Goal: Task Accomplishment & Management: Manage account settings

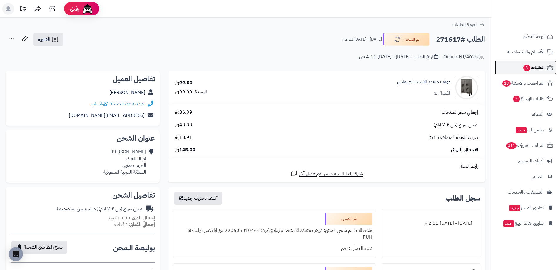
click at [542, 68] on span "الطلبات 3" at bounding box center [534, 68] width 22 height 8
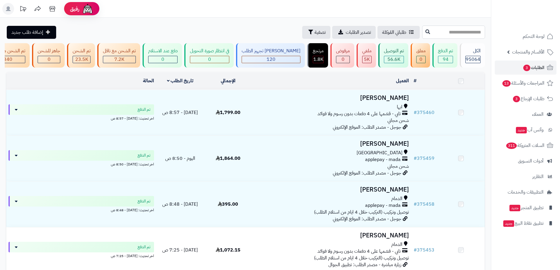
drag, startPoint x: 0, startPoint y: 0, endPoint x: 443, endPoint y: 34, distance: 444.6
click at [443, 34] on input "text" at bounding box center [453, 32] width 63 height 13
paste input "******"
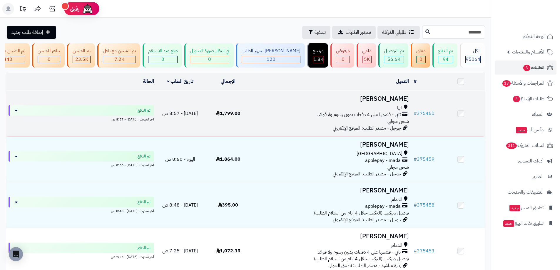
type input "******"
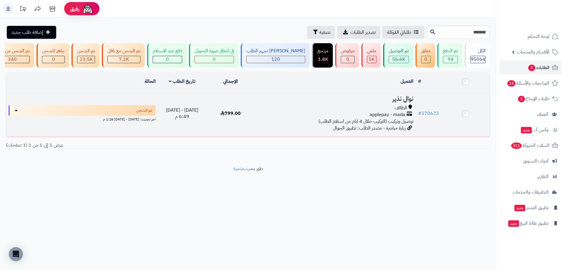
click at [407, 100] on h3 "نوال نذير" at bounding box center [335, 99] width 156 height 7
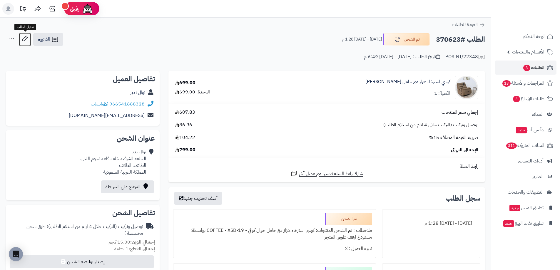
click at [29, 39] on icon at bounding box center [25, 39] width 12 height 12
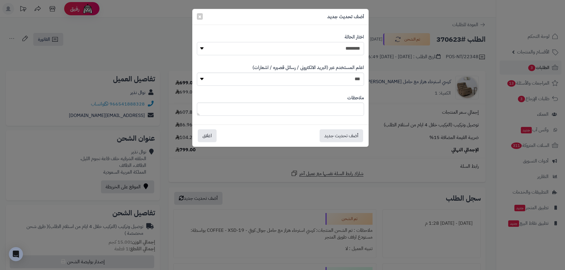
click at [321, 46] on select "**********" at bounding box center [280, 48] width 167 height 13
select select "**"
click at [197, 42] on select "**********" at bounding box center [280, 48] width 167 height 13
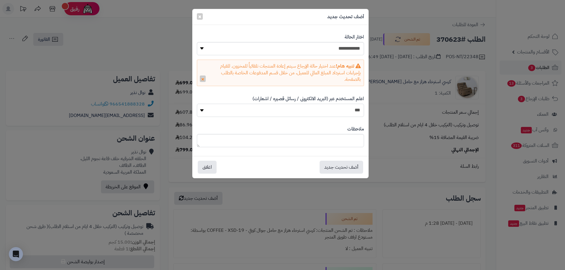
click at [353, 112] on select "*** **" at bounding box center [280, 110] width 167 height 13
select select "*"
click at [197, 104] on select "*** **" at bounding box center [280, 110] width 167 height 13
click at [340, 163] on button "أضف تحديث جديد" at bounding box center [341, 167] width 44 height 13
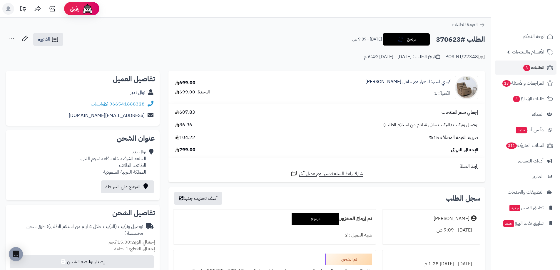
click at [439, 36] on h2 "الطلب #370623" at bounding box center [460, 40] width 49 height 12
copy h2 "370623"
click at [539, 66] on span "الطلبات 3" at bounding box center [534, 68] width 22 height 8
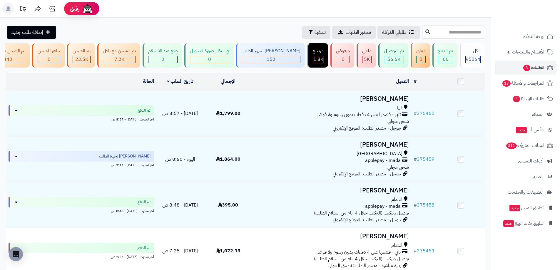
click at [422, 31] on input "text" at bounding box center [453, 32] width 63 height 13
paste input "******"
type input "******"
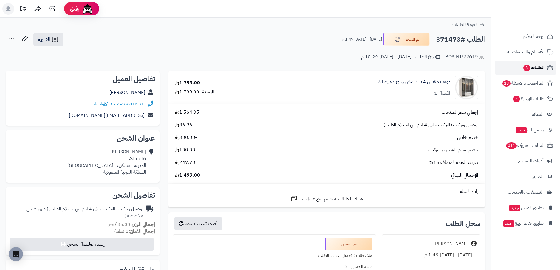
click at [542, 69] on span "الطلبات 3" at bounding box center [534, 68] width 22 height 8
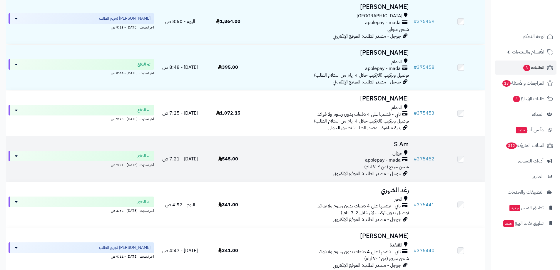
scroll to position [147, 0]
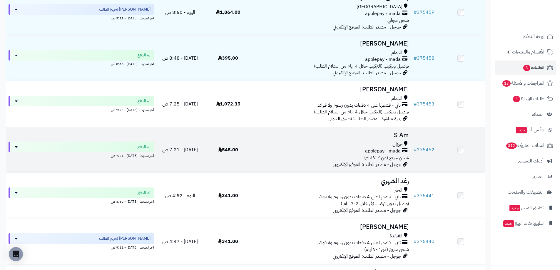
click at [357, 155] on div "applepay - mada" at bounding box center [331, 151] width 155 height 7
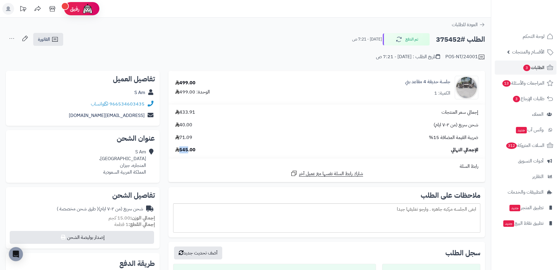
drag, startPoint x: 181, startPoint y: 150, endPoint x: 189, endPoint y: 152, distance: 8.1
click at [189, 152] on span "545.00" at bounding box center [185, 150] width 20 height 7
click at [212, 156] on td "إجمالي سعر المنتجات 433.91 شحن سريع (من ٢-٧ ايام) 40.00 ضريبة القيمة المضافة 15…" at bounding box center [327, 131] width 317 height 54
click at [211, 154] on td "إجمالي سعر المنتجات 433.91 شحن سريع (من ٢-٧ ايام) 40.00 ضريبة القيمة المضافة 15…" at bounding box center [327, 131] width 317 height 54
drag, startPoint x: 180, startPoint y: 125, endPoint x: 192, endPoint y: 127, distance: 11.5
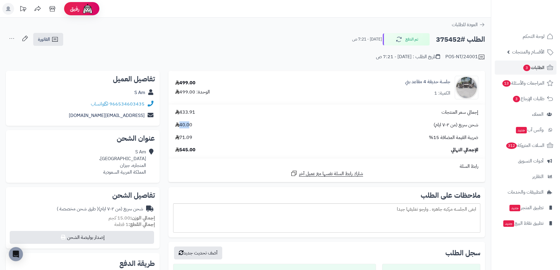
click at [192, 127] on span "40.00" at bounding box center [183, 125] width 17 height 7
drag, startPoint x: 219, startPoint y: 130, endPoint x: 198, endPoint y: 131, distance: 20.3
click at [218, 130] on div "إجمالي سعر المنتجات 433.91 شحن سريع (من ٢-٧ ايام) 40.00 ضريبة القيمة المضافة 15…" at bounding box center [327, 131] width 312 height 44
click at [185, 124] on span "40.00" at bounding box center [183, 125] width 17 height 7
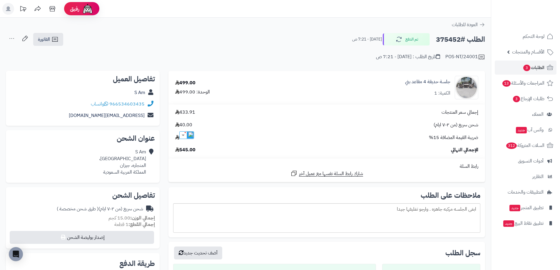
click at [177, 125] on icon at bounding box center [177, 124] width 4 height 5
click at [182, 124] on span "40.00" at bounding box center [183, 125] width 17 height 7
click at [446, 124] on span "شحن سريع (من ٢-٧ ايام)" at bounding box center [456, 125] width 45 height 7
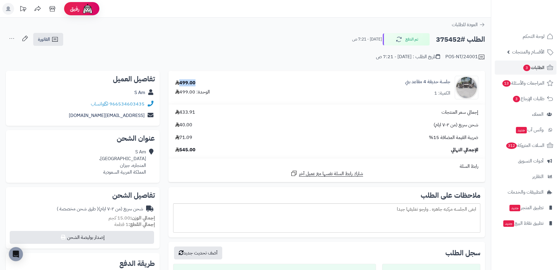
drag, startPoint x: 181, startPoint y: 81, endPoint x: 198, endPoint y: 82, distance: 16.8
click at [198, 82] on div "499.00 الوحدة: 499.00" at bounding box center [225, 88] width 109 height 16
drag, startPoint x: 466, startPoint y: 128, endPoint x: 434, endPoint y: 128, distance: 32.7
click at [434, 128] on span "شحن سريع (من ٢-٧ ايام)" at bounding box center [456, 125] width 45 height 7
click at [542, 66] on span "الطلبات 3" at bounding box center [534, 68] width 22 height 8
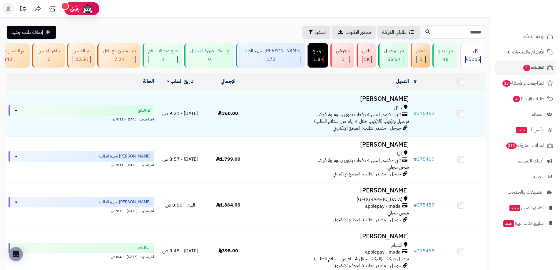
type input "******"
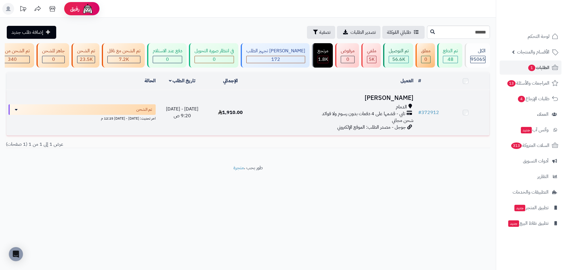
click at [380, 101] on h3 "[PERSON_NAME]" at bounding box center [335, 98] width 156 height 7
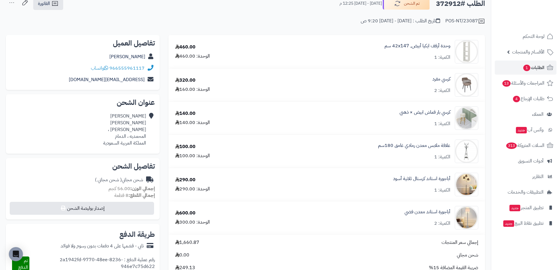
scroll to position [29, 0]
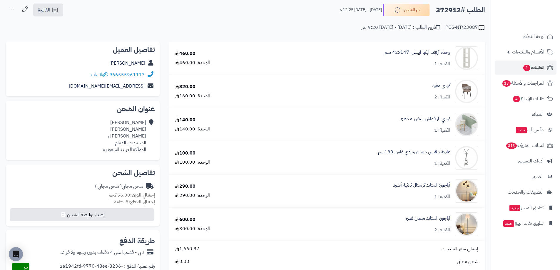
click at [448, 8] on h2 "الطلب #372912" at bounding box center [460, 10] width 49 height 12
click at [449, 9] on h2 "الطلب #372912" at bounding box center [460, 10] width 49 height 12
click at [451, 10] on h2 "الطلب #372912" at bounding box center [460, 10] width 49 height 12
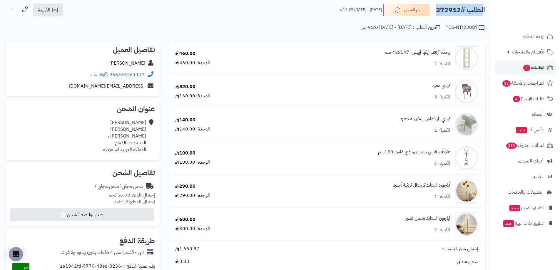
click at [468, 14] on h2 "الطلب #372912" at bounding box center [460, 10] width 49 height 12
click at [449, 12] on h2 "الطلب #372912" at bounding box center [460, 10] width 49 height 12
copy h2 "372912"
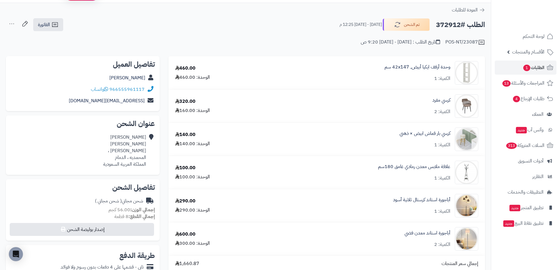
scroll to position [0, 0]
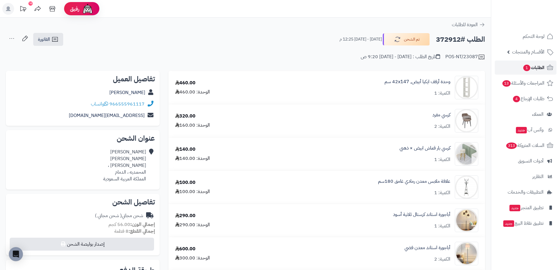
click at [536, 66] on span "الطلبات 1" at bounding box center [534, 68] width 22 height 8
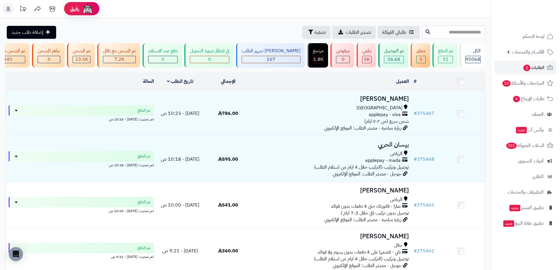
click at [422, 36] on input "text" at bounding box center [453, 32] width 63 height 13
click at [422, 34] on input "text" at bounding box center [453, 32] width 63 height 13
paste input "******"
type input "******"
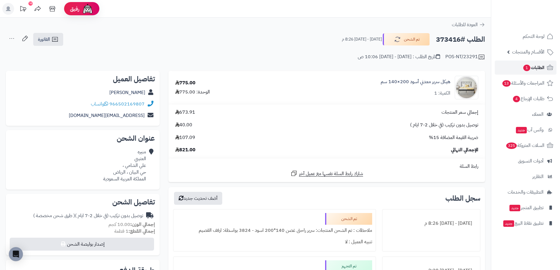
click at [540, 69] on span "الطلبات 1" at bounding box center [534, 68] width 22 height 8
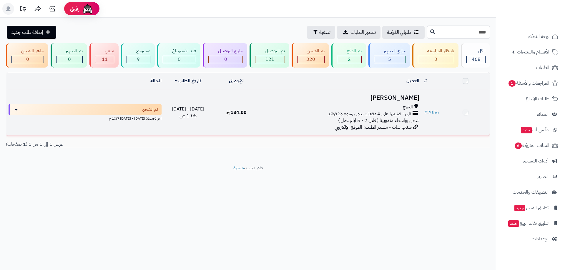
click at [409, 100] on h3 "[PERSON_NAME]" at bounding box center [341, 98] width 156 height 7
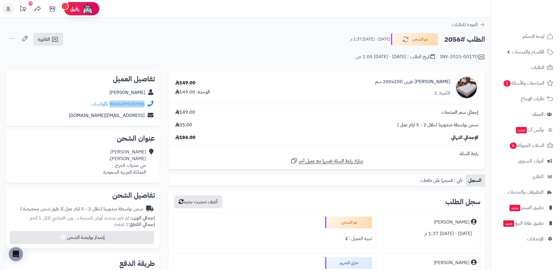
copy div "966509928936"
drag, startPoint x: 147, startPoint y: 103, endPoint x: 112, endPoint y: 107, distance: 35.6
click at [112, 107] on div "966509928936 واتساب" at bounding box center [83, 104] width 144 height 11
click at [412, 84] on link "[PERSON_NAME] نفرين 200x200 سم" at bounding box center [412, 82] width 75 height 7
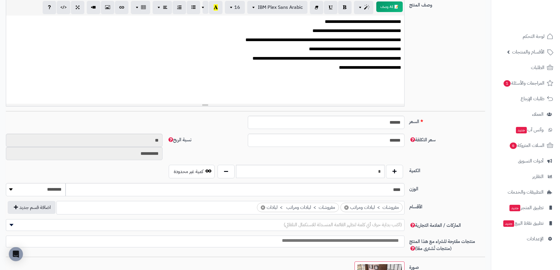
scroll to position [235, 0]
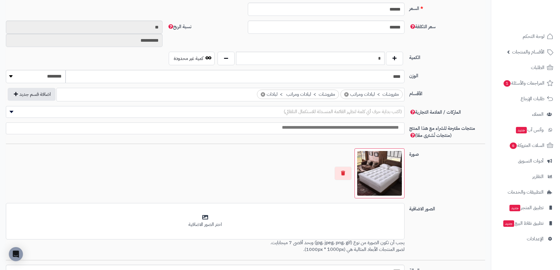
click at [373, 174] on img at bounding box center [379, 173] width 45 height 45
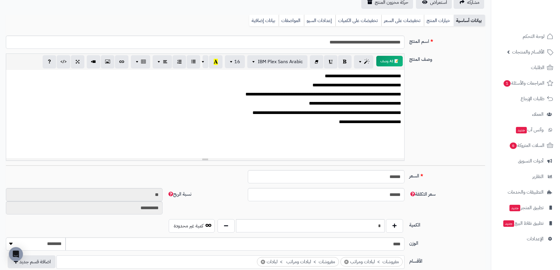
scroll to position [206, 0]
